Goal: Information Seeking & Learning: Learn about a topic

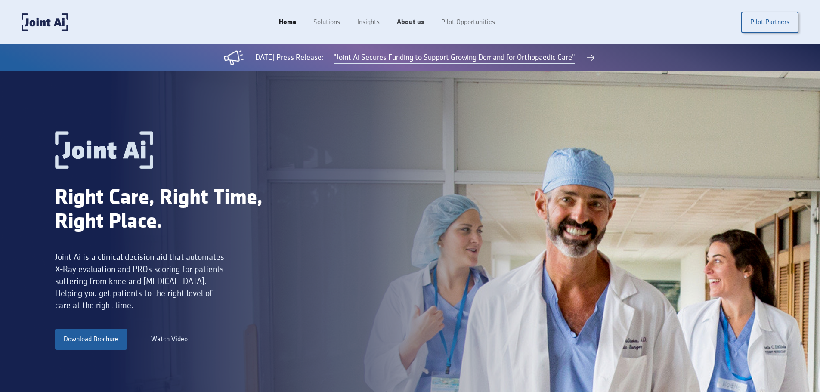
click at [417, 17] on link "About us" at bounding box center [410, 22] width 44 height 16
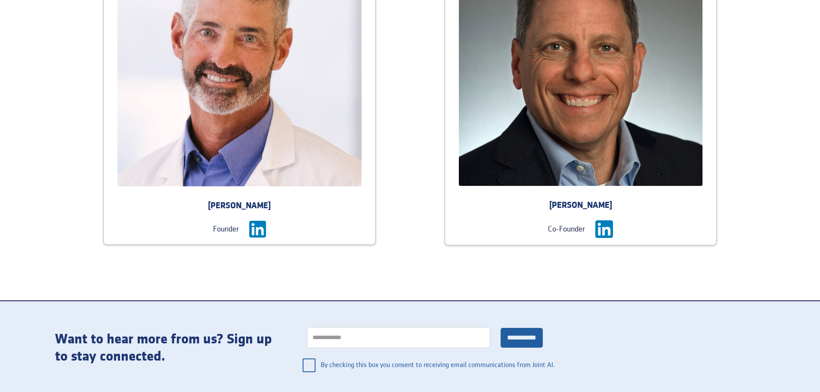
scroll to position [1119, 0]
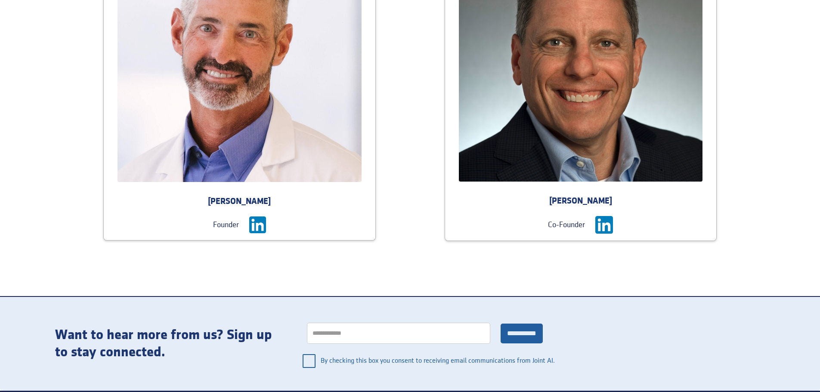
copy div "[PERSON_NAME]"
drag, startPoint x: 251, startPoint y: 200, endPoint x: 276, endPoint y: 202, distance: 24.2
click at [276, 202] on div "[PERSON_NAME]" at bounding box center [240, 202] width 272 height 12
click at [278, 131] on img at bounding box center [240, 60] width 244 height 244
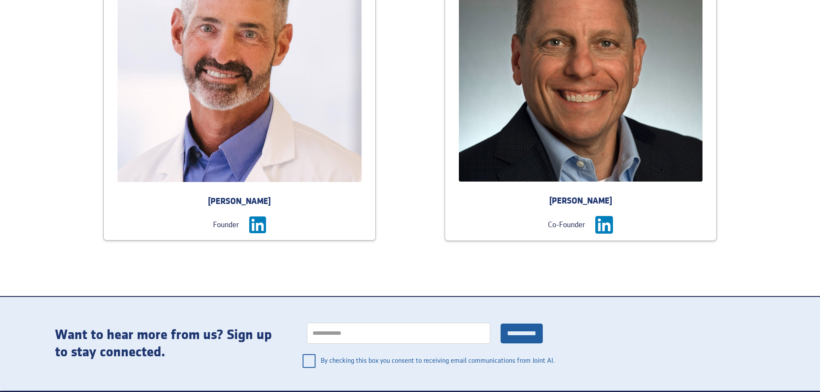
click at [278, 131] on img at bounding box center [240, 60] width 244 height 244
click at [613, 121] on img at bounding box center [581, 60] width 244 height 244
click at [569, 206] on div "[PERSON_NAME]" at bounding box center [581, 201] width 272 height 12
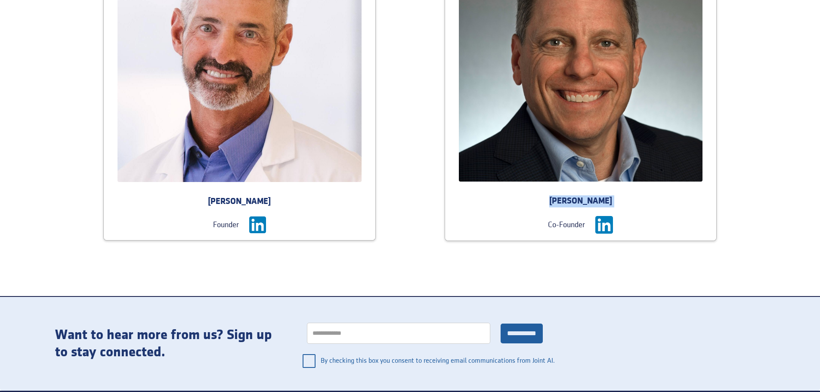
click at [569, 206] on div "[PERSON_NAME]" at bounding box center [581, 201] width 272 height 12
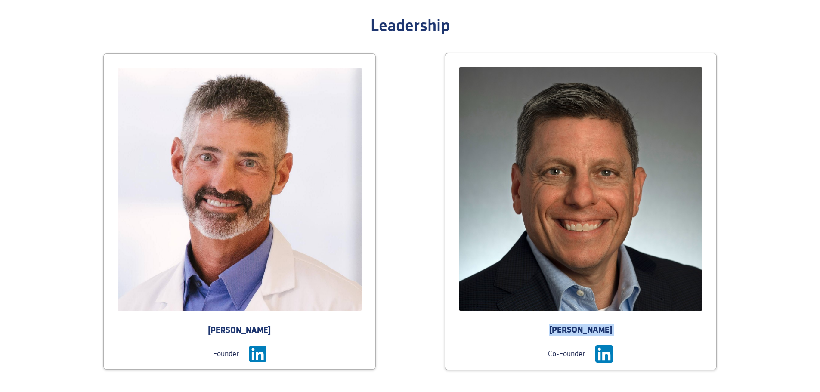
scroll to position [947, 0]
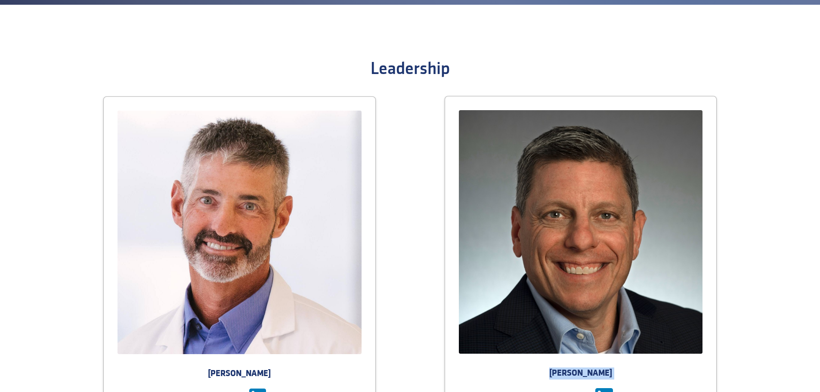
click at [565, 182] on img at bounding box center [581, 232] width 244 height 244
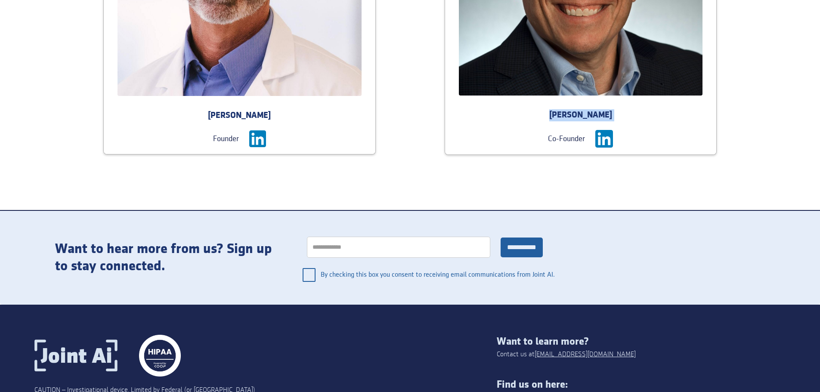
scroll to position [1289, 0]
